Goal: Information Seeking & Learning: Learn about a topic

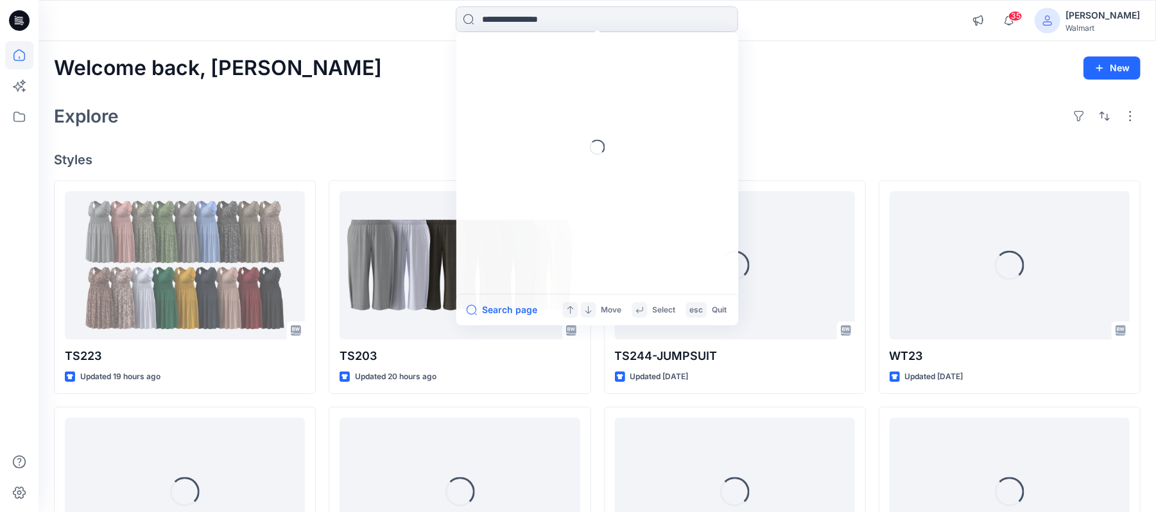
click at [563, 17] on input at bounding box center [597, 19] width 282 height 26
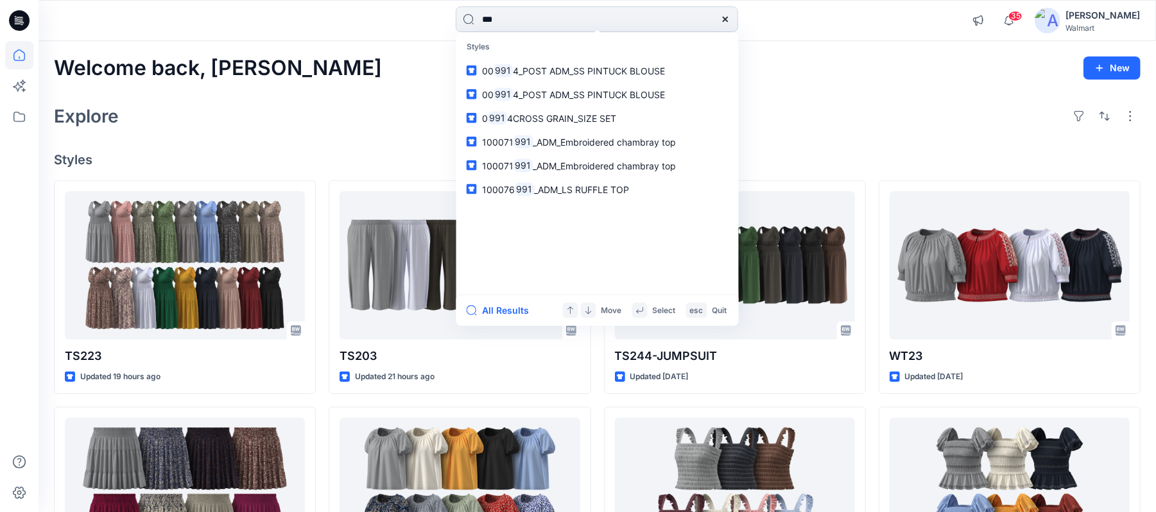
click at [483, 21] on input "***" at bounding box center [597, 19] width 282 height 26
type input "*****"
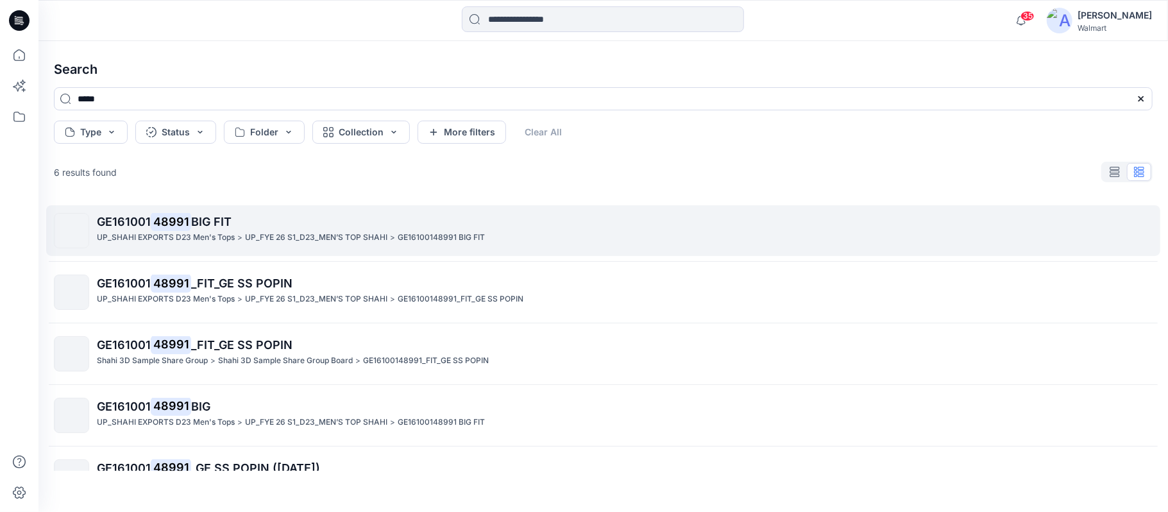
click at [173, 222] on mark "48991" at bounding box center [171, 221] width 40 height 18
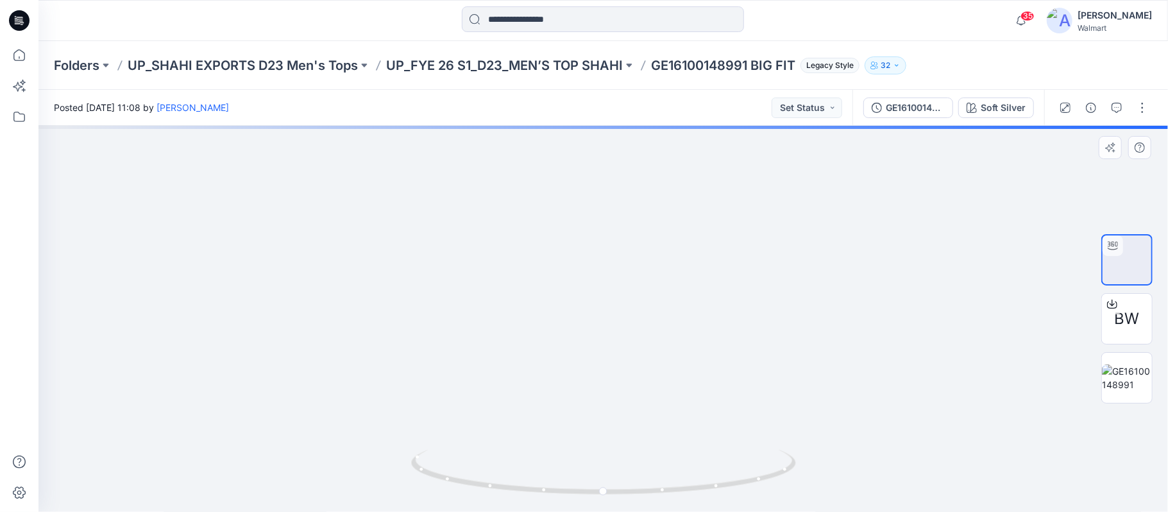
click at [588, 56] on img at bounding box center [603, 56] width 599 height 0
drag, startPoint x: 780, startPoint y: 257, endPoint x: 801, endPoint y: 317, distance: 63.7
click at [801, 317] on img at bounding box center [603, 279] width 810 height 465
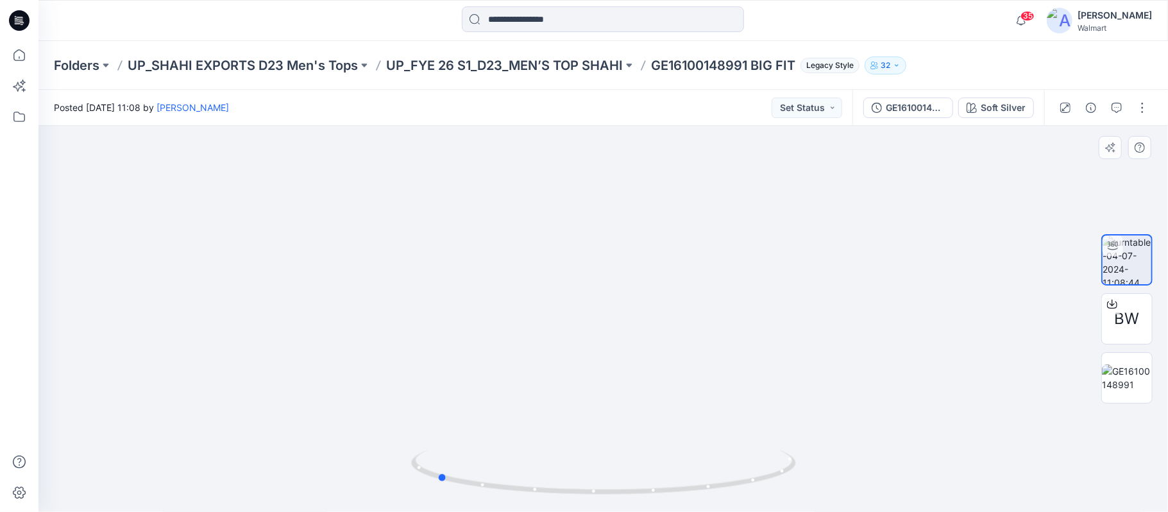
drag, startPoint x: 606, startPoint y: 497, endPoint x: 824, endPoint y: 455, distance: 222.1
click at [824, 455] on div at bounding box center [603, 319] width 1130 height 386
drag, startPoint x: 606, startPoint y: 391, endPoint x: 604, endPoint y: 316, distance: 74.4
click at [604, 316] on img at bounding box center [602, 517] width 1251 height 1251
drag, startPoint x: 601, startPoint y: 499, endPoint x: 645, endPoint y: 470, distance: 53.2
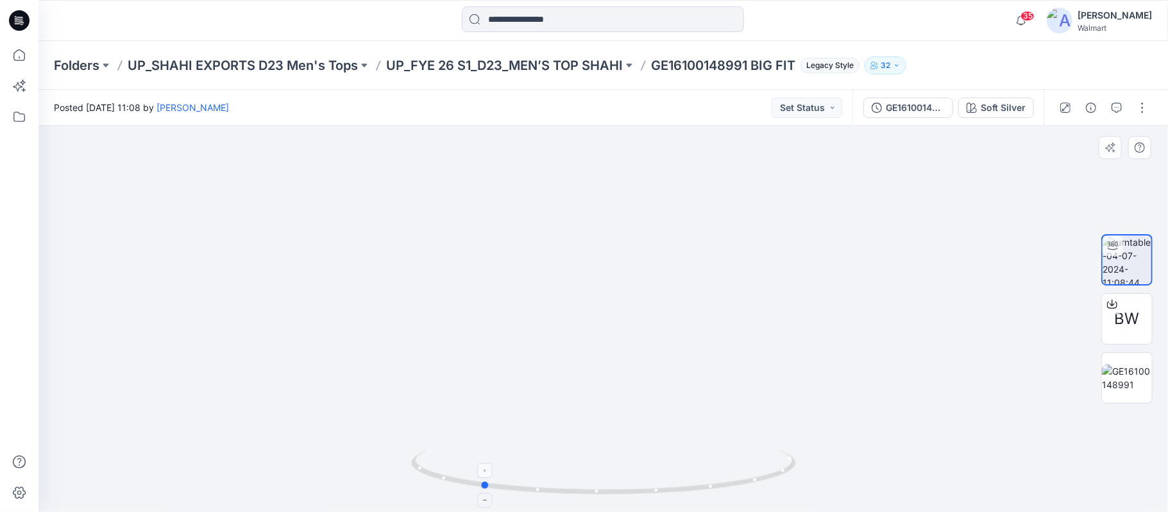
click at [645, 470] on div at bounding box center [603, 480] width 385 height 64
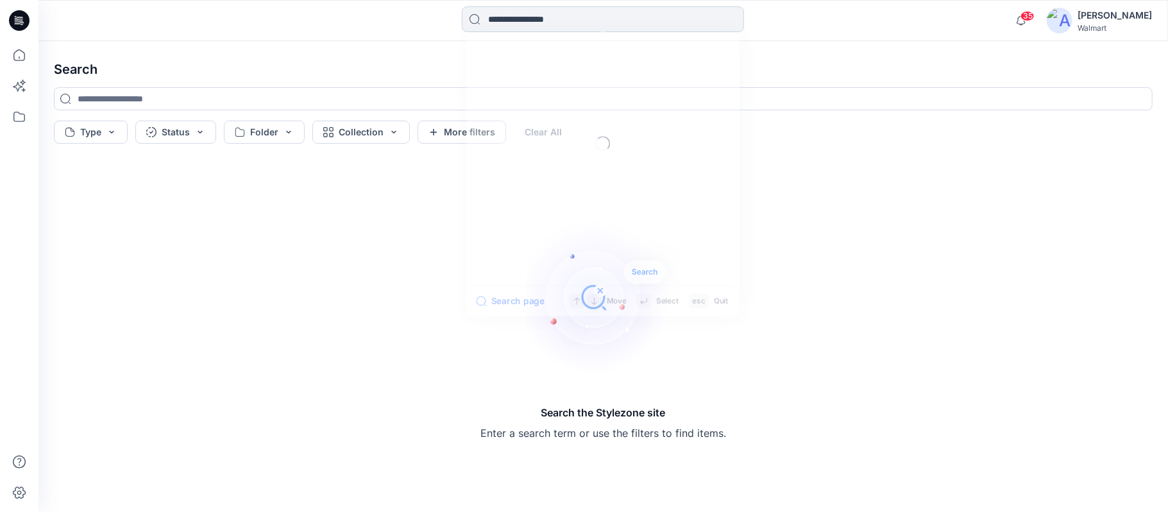
click at [548, 18] on input at bounding box center [603, 19] width 282 height 26
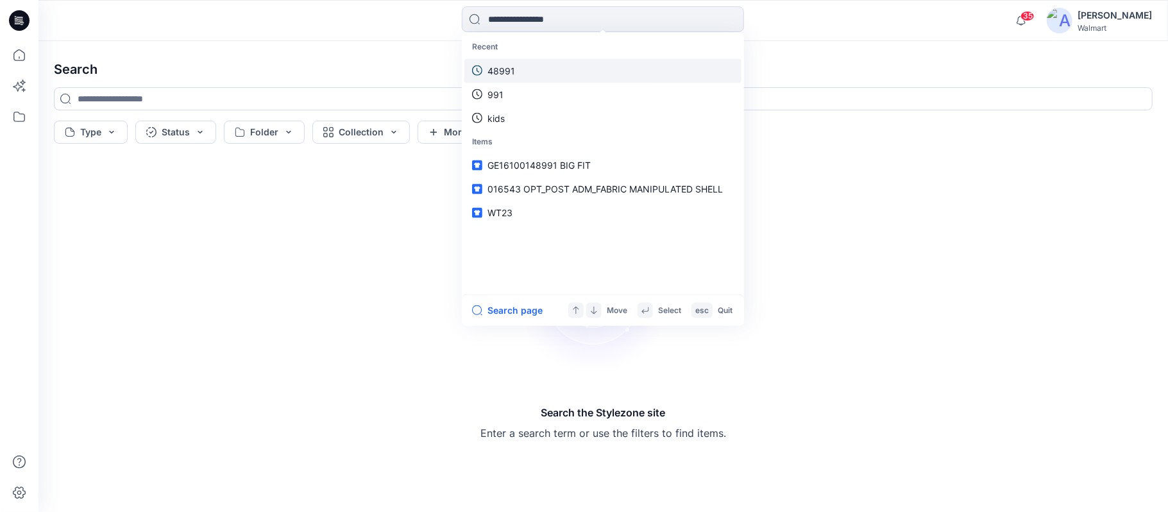
click at [504, 72] on p "48991" at bounding box center [502, 70] width 28 height 13
type input "*****"
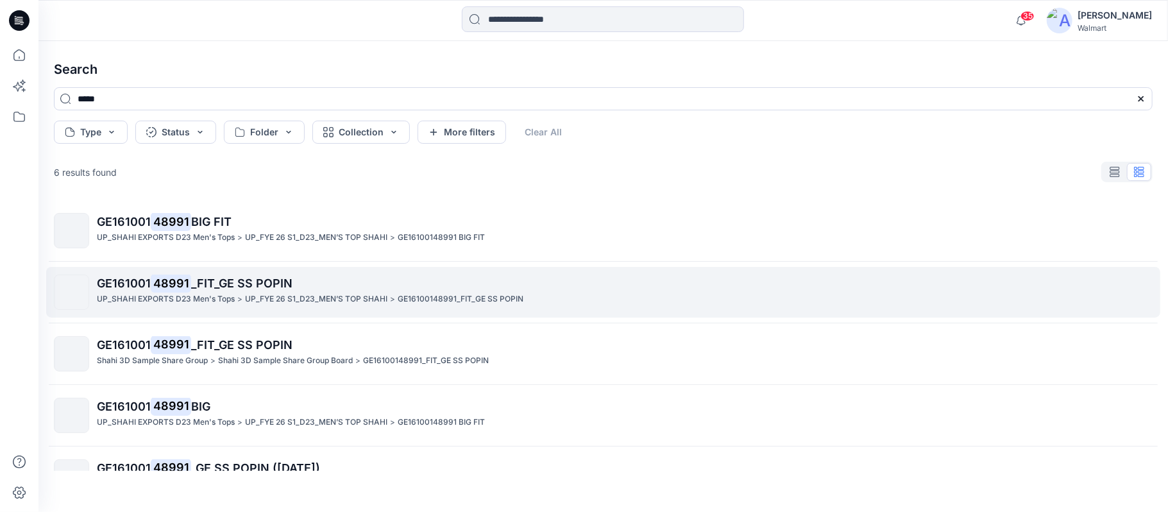
click at [163, 291] on mark "48991" at bounding box center [171, 283] width 40 height 18
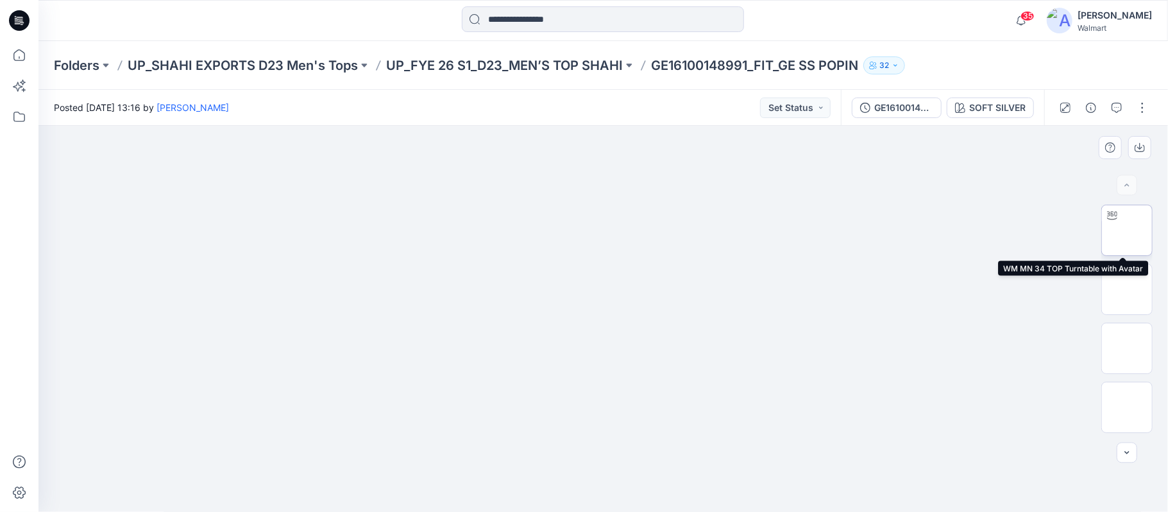
click at [1127, 230] on img at bounding box center [1127, 230] width 0 height 0
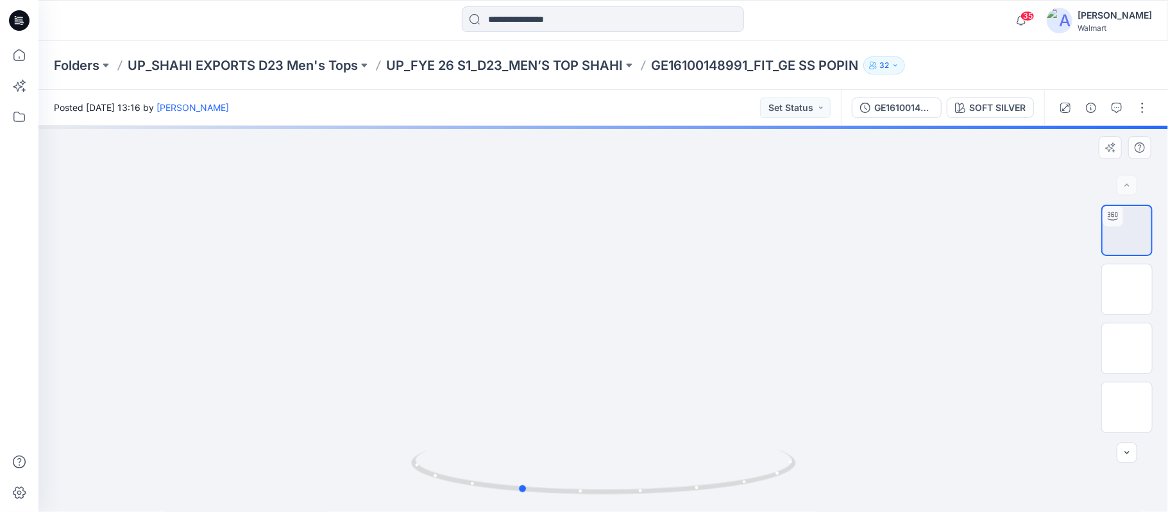
drag, startPoint x: 626, startPoint y: 503, endPoint x: 543, endPoint y: 504, distance: 83.4
click at [543, 504] on img at bounding box center [603, 481] width 385 height 62
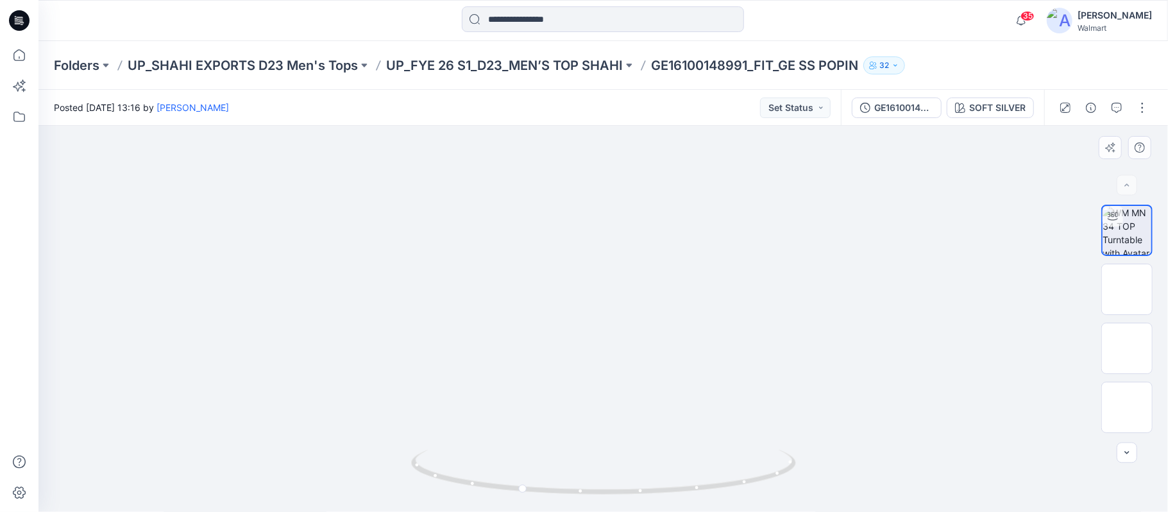
drag, startPoint x: 716, startPoint y: 264, endPoint x: 720, endPoint y: 442, distance: 177.8
click at [720, 442] on img at bounding box center [604, 238] width 1066 height 549
drag, startPoint x: 656, startPoint y: 490, endPoint x: 570, endPoint y: 491, distance: 86.0
click at [570, 491] on icon at bounding box center [605, 474] width 388 height 48
